Goal: Check status: Check status

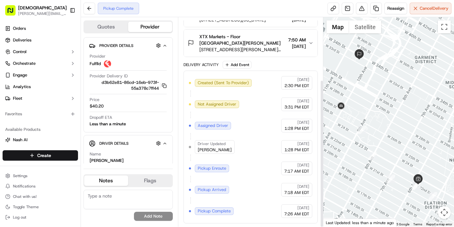
scroll to position [88, 0]
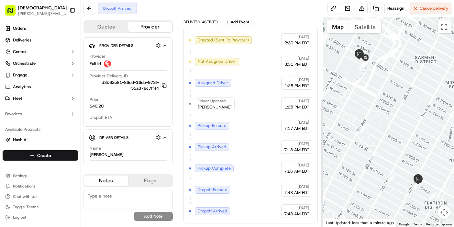
scroll to position [131, 0]
